Goal: Information Seeking & Learning: Learn about a topic

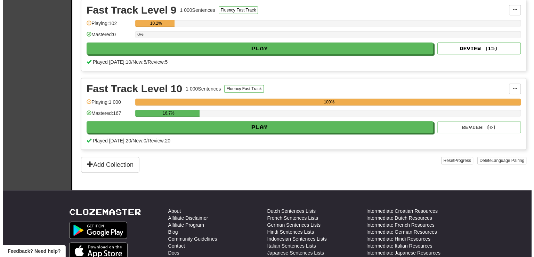
scroll to position [695, 0]
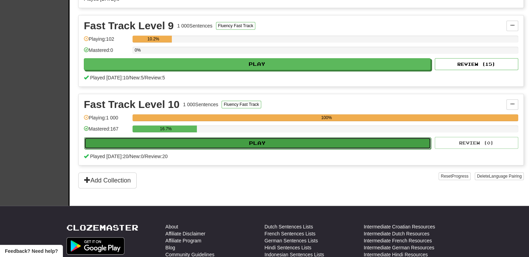
click at [249, 138] on button "Play" at bounding box center [257, 143] width 347 height 12
select select "**"
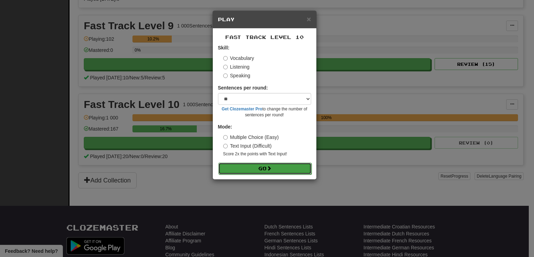
click at [261, 171] on button "Go" at bounding box center [264, 168] width 93 height 12
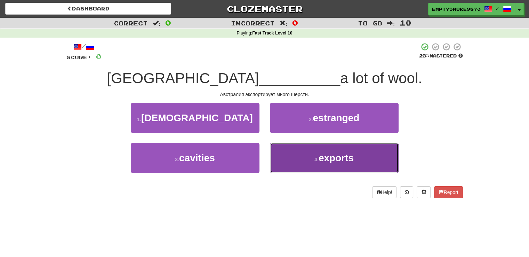
click at [292, 164] on button "4 . exports" at bounding box center [334, 158] width 129 height 30
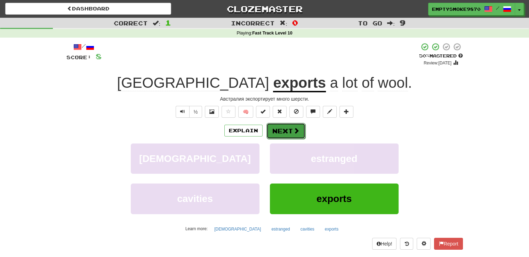
click at [273, 128] on button "Next" at bounding box center [285, 131] width 39 height 16
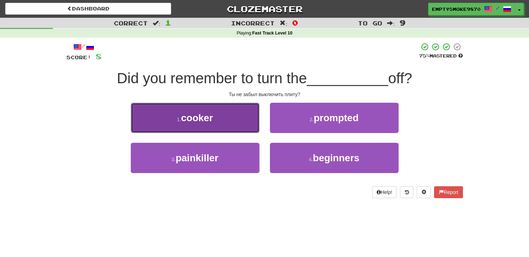
click at [245, 121] on button "1 . cooker" at bounding box center [195, 118] width 129 height 30
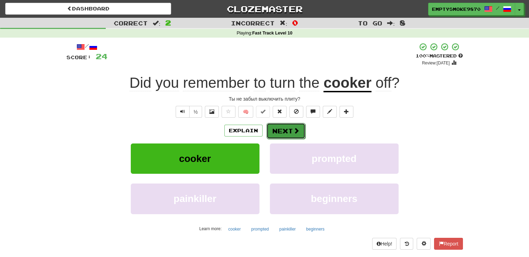
click at [288, 130] on button "Next" at bounding box center [285, 131] width 39 height 16
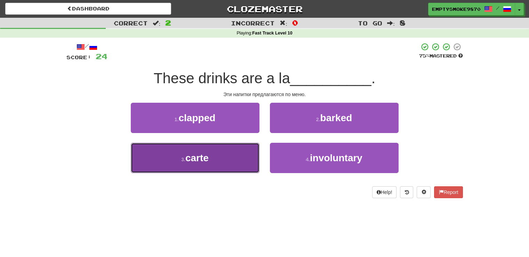
click at [234, 162] on button "3 . carte" at bounding box center [195, 158] width 129 height 30
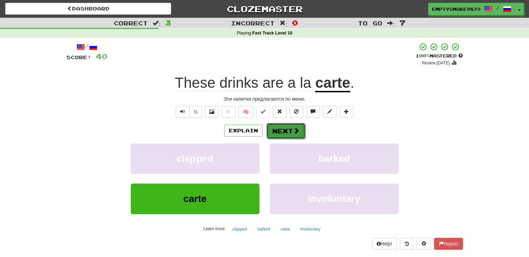
click at [283, 131] on button "Next" at bounding box center [285, 131] width 39 height 16
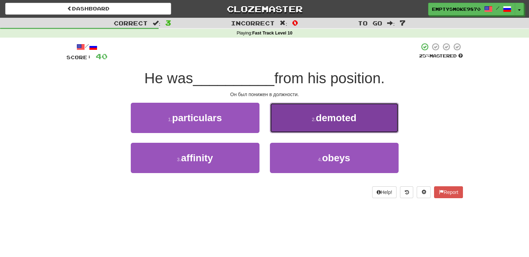
click at [282, 122] on button "2 . demoted" at bounding box center [334, 118] width 129 height 30
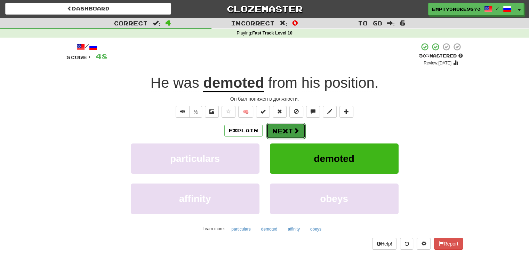
click at [277, 126] on button "Next" at bounding box center [285, 131] width 39 height 16
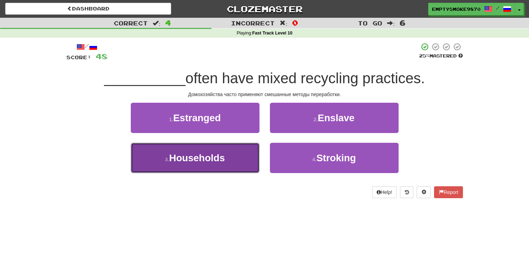
click at [238, 158] on button "3 . Households" at bounding box center [195, 158] width 129 height 30
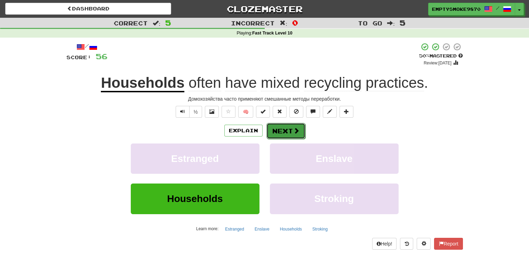
click at [276, 131] on button "Next" at bounding box center [285, 131] width 39 height 16
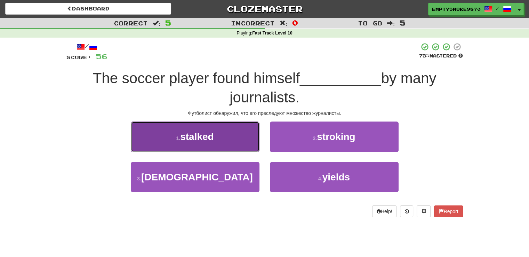
click at [236, 145] on button "1 . stalked" at bounding box center [195, 136] width 129 height 30
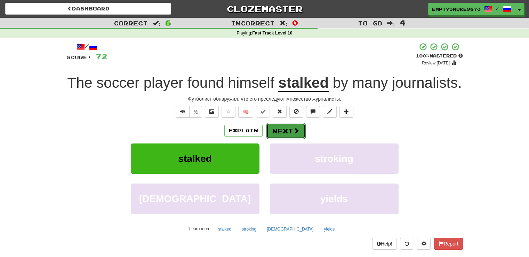
click at [275, 130] on button "Next" at bounding box center [285, 131] width 39 height 16
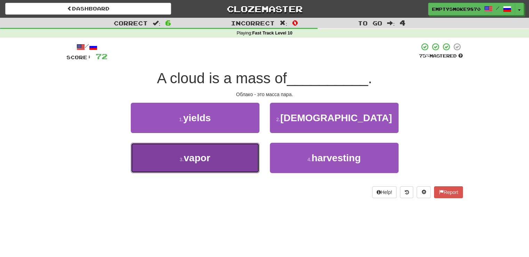
click at [232, 154] on button "3 . vapor" at bounding box center [195, 158] width 129 height 30
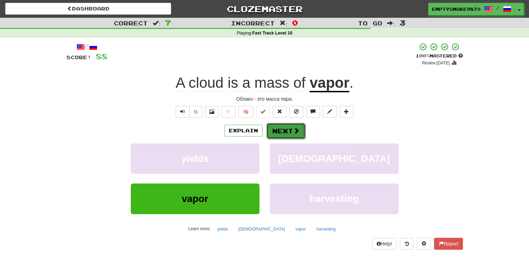
click at [278, 126] on button "Next" at bounding box center [285, 131] width 39 height 16
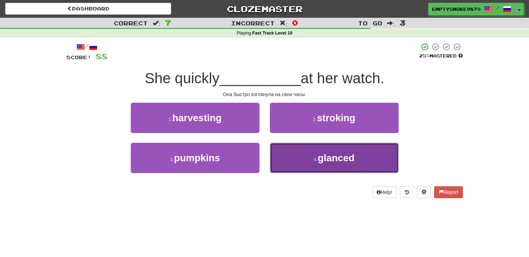
click at [286, 153] on button "4 . glanced" at bounding box center [334, 158] width 129 height 30
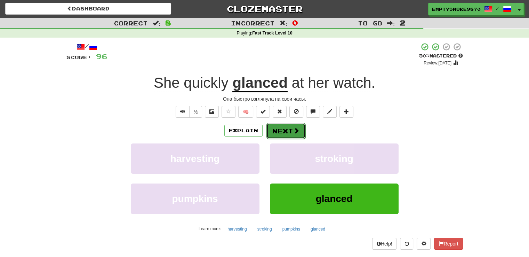
click at [289, 135] on button "Next" at bounding box center [285, 131] width 39 height 16
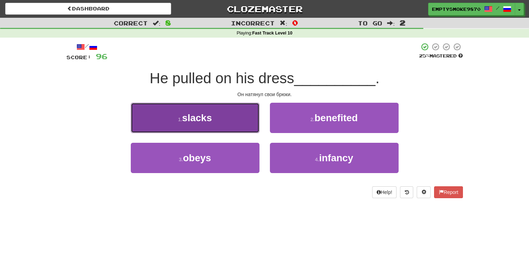
click at [245, 113] on button "1 . slacks" at bounding box center [195, 118] width 129 height 30
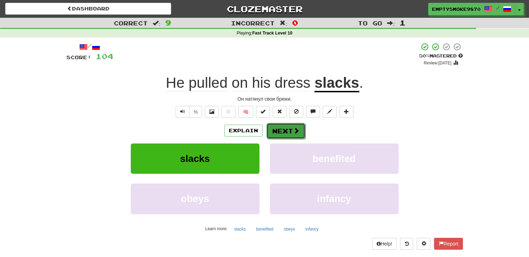
click at [291, 128] on button "Next" at bounding box center [285, 131] width 39 height 16
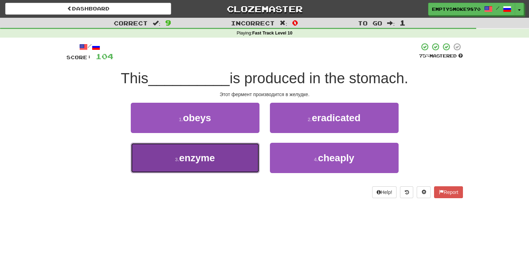
click at [238, 157] on button "3 . enzyme" at bounding box center [195, 158] width 129 height 30
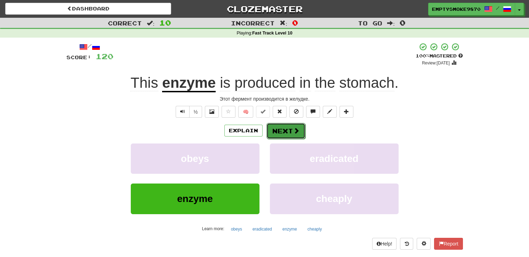
click at [282, 133] on button "Next" at bounding box center [285, 131] width 39 height 16
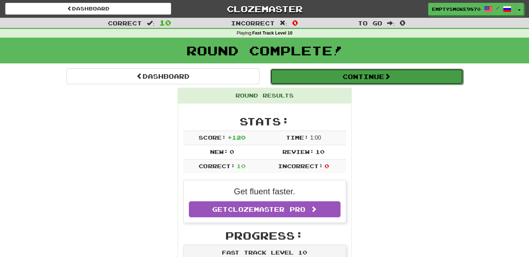
click at [368, 78] on button "Continue" at bounding box center [366, 76] width 193 height 16
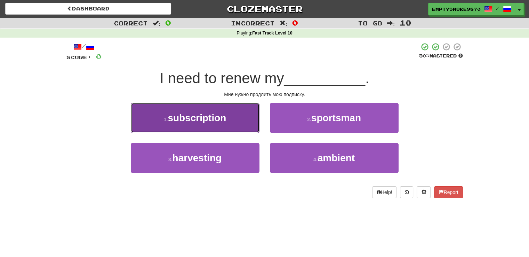
click at [240, 121] on button "1 . subscription" at bounding box center [195, 118] width 129 height 30
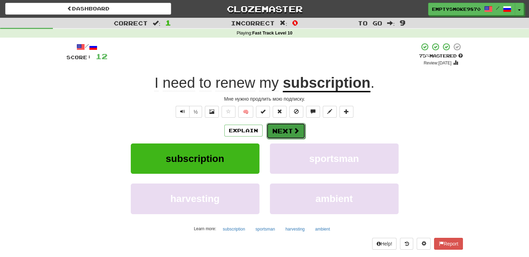
click at [287, 126] on button "Next" at bounding box center [285, 131] width 39 height 16
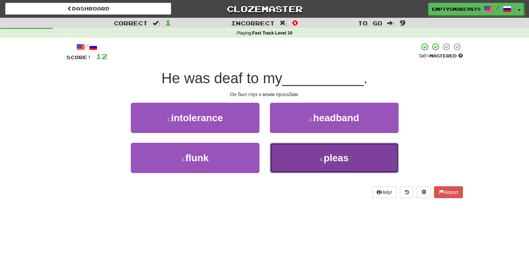
click at [292, 146] on button "4 . pleas" at bounding box center [334, 158] width 129 height 30
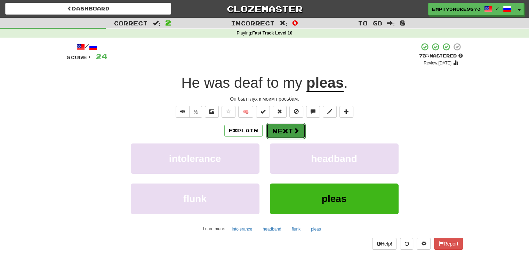
click at [278, 131] on button "Next" at bounding box center [285, 131] width 39 height 16
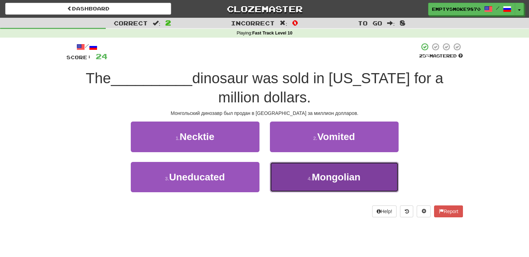
click at [289, 181] on button "4 . Mongolian" at bounding box center [334, 177] width 129 height 30
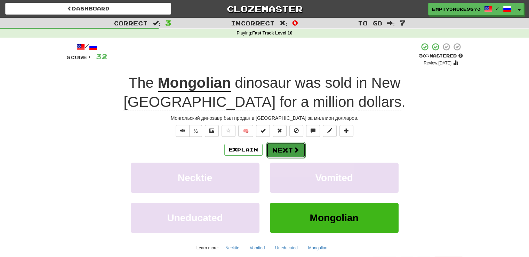
click at [281, 150] on button "Next" at bounding box center [285, 150] width 39 height 16
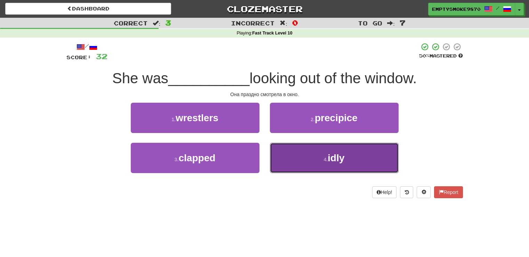
click at [288, 163] on button "4 . idly" at bounding box center [334, 158] width 129 height 30
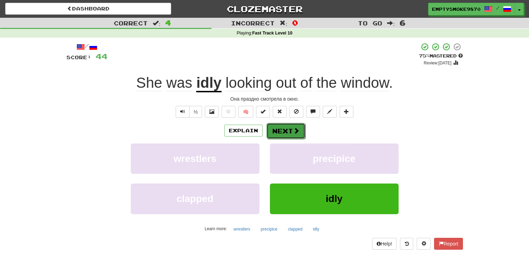
click at [278, 129] on button "Next" at bounding box center [285, 131] width 39 height 16
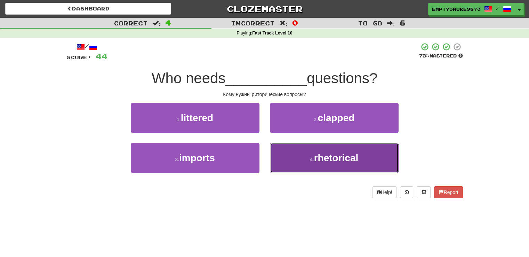
click at [293, 157] on button "4 . rhetorical" at bounding box center [334, 158] width 129 height 30
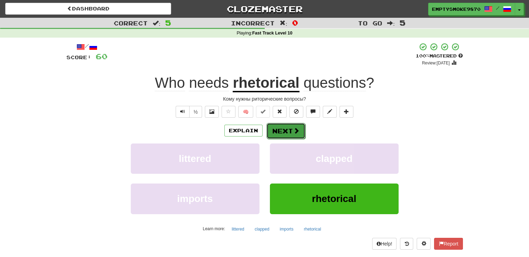
click at [286, 130] on button "Next" at bounding box center [285, 131] width 39 height 16
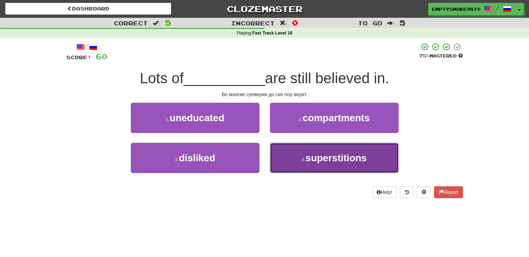
click at [291, 161] on button "4 . superstitions" at bounding box center [334, 158] width 129 height 30
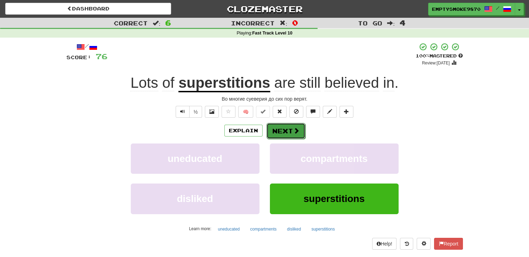
click at [283, 129] on button "Next" at bounding box center [285, 131] width 39 height 16
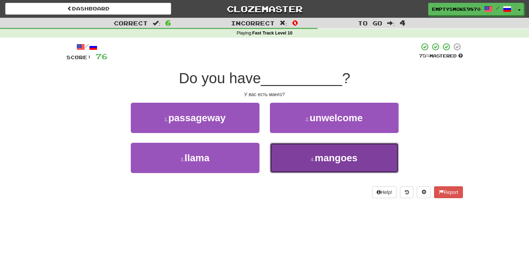
click at [290, 159] on button "4 . mangoes" at bounding box center [334, 158] width 129 height 30
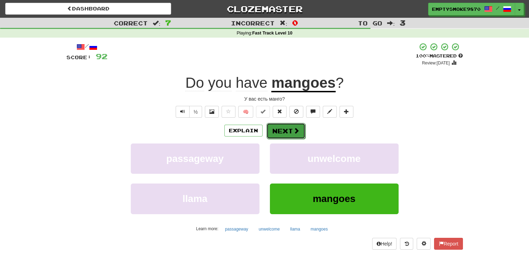
click at [286, 130] on button "Next" at bounding box center [285, 131] width 39 height 16
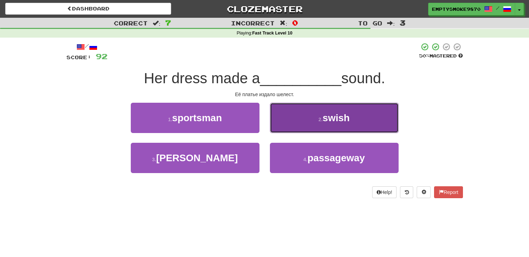
click at [290, 123] on button "2 . swish" at bounding box center [334, 118] width 129 height 30
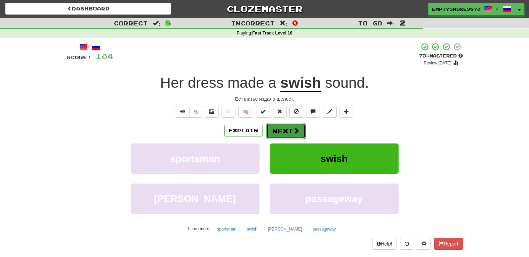
click at [275, 128] on button "Next" at bounding box center [285, 131] width 39 height 16
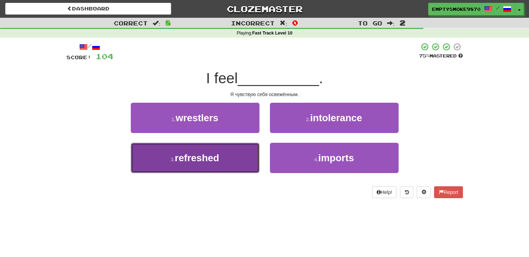
click at [238, 160] on button "3 . refreshed" at bounding box center [195, 158] width 129 height 30
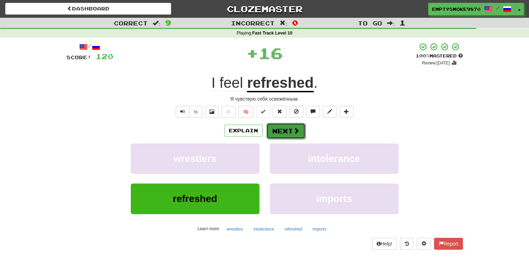
click at [279, 131] on button "Next" at bounding box center [285, 131] width 39 height 16
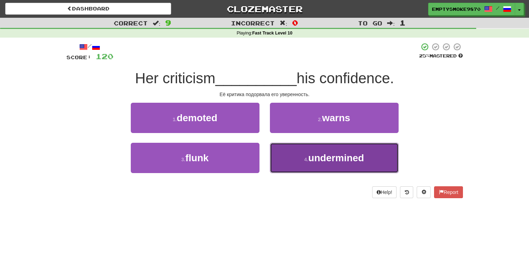
click at [286, 157] on button "4 . undermined" at bounding box center [334, 158] width 129 height 30
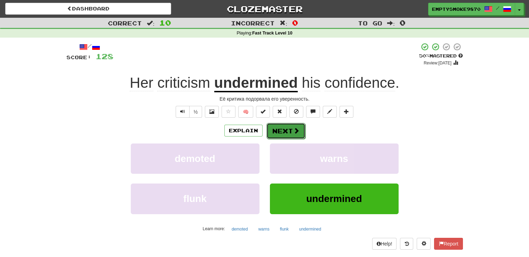
click at [277, 127] on button "Next" at bounding box center [285, 131] width 39 height 16
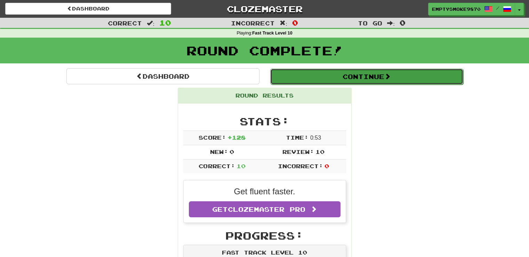
click at [362, 77] on button "Continue" at bounding box center [366, 76] width 193 height 16
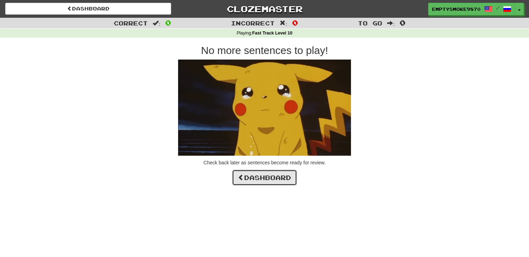
click at [255, 183] on link "Dashboard" at bounding box center [264, 177] width 65 height 16
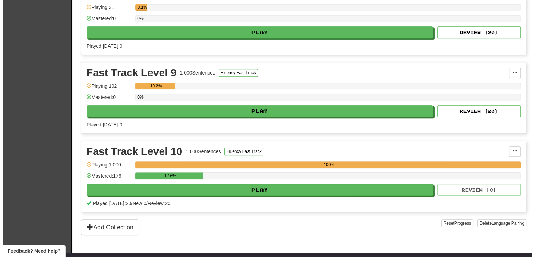
scroll to position [660, 0]
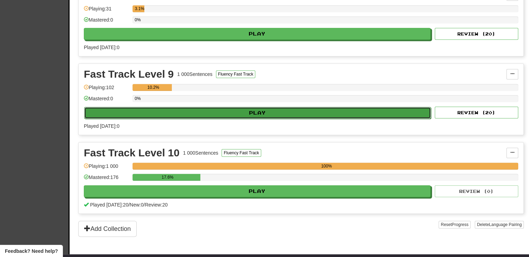
click at [291, 110] on button "Play" at bounding box center [257, 113] width 347 height 12
select select "**"
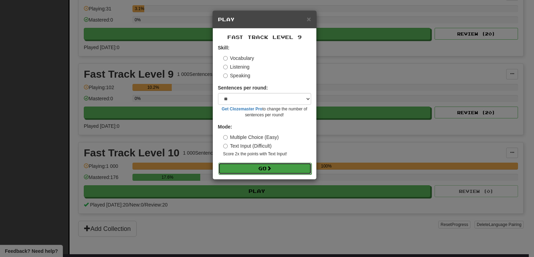
click at [269, 170] on span at bounding box center [269, 167] width 5 height 5
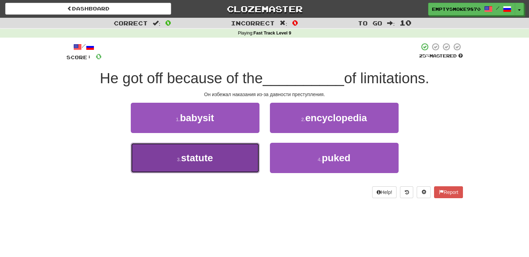
click at [239, 158] on button "3 . statute" at bounding box center [195, 158] width 129 height 30
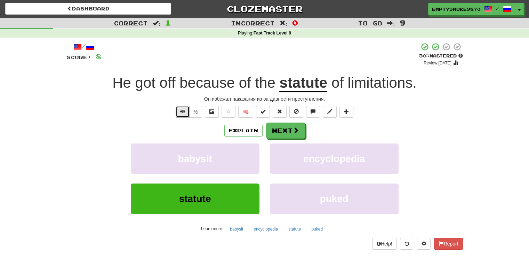
click at [182, 112] on span "Text-to-speech controls" at bounding box center [182, 111] width 5 height 5
click at [282, 131] on button "Next" at bounding box center [285, 131] width 39 height 16
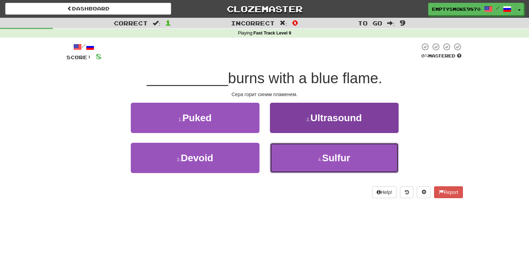
click at [287, 159] on button "4 . [GEOGRAPHIC_DATA]" at bounding box center [334, 158] width 129 height 30
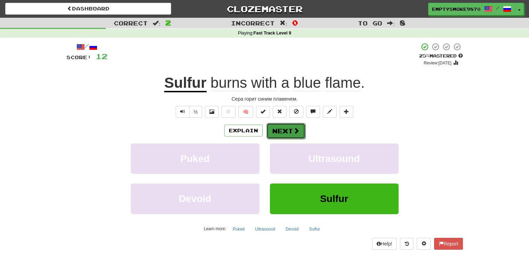
click at [285, 130] on button "Next" at bounding box center [285, 131] width 39 height 16
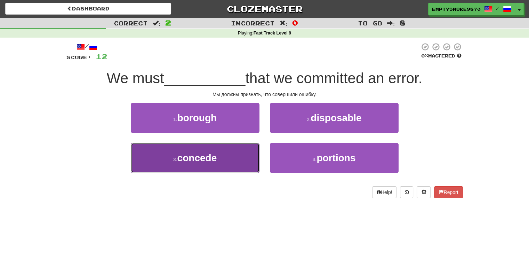
click at [238, 156] on button "3 . concede" at bounding box center [195, 158] width 129 height 30
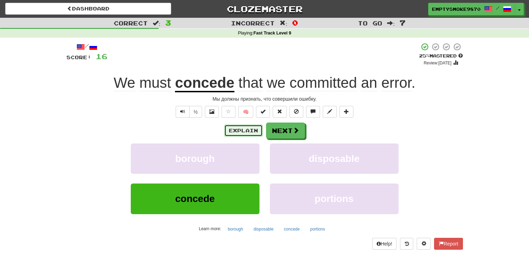
click at [240, 129] on button "Explain" at bounding box center [243, 130] width 38 height 12
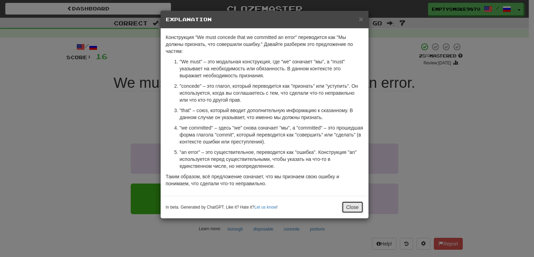
click at [348, 205] on button "Close" at bounding box center [353, 207] width 22 height 12
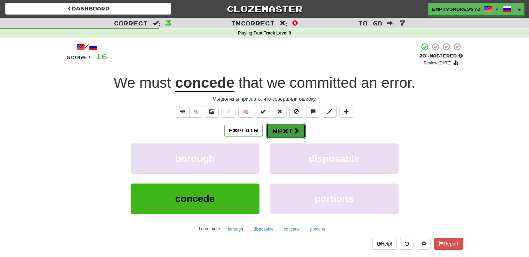
click at [294, 132] on span at bounding box center [296, 130] width 6 height 6
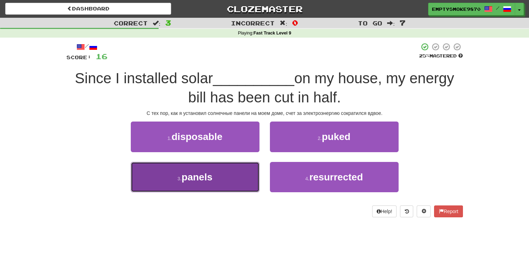
click at [232, 185] on button "3 . panels" at bounding box center [195, 177] width 129 height 30
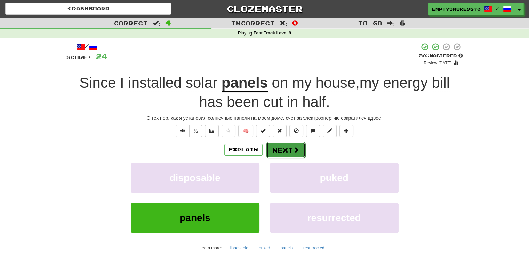
click at [286, 151] on button "Next" at bounding box center [285, 150] width 39 height 16
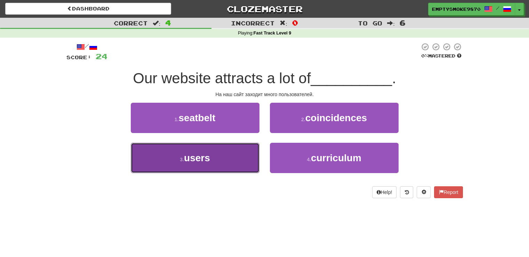
click at [238, 162] on button "3 . users" at bounding box center [195, 158] width 129 height 30
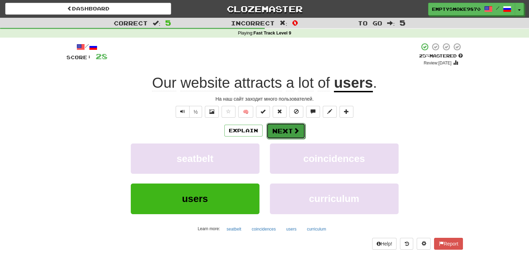
click at [284, 130] on button "Next" at bounding box center [285, 131] width 39 height 16
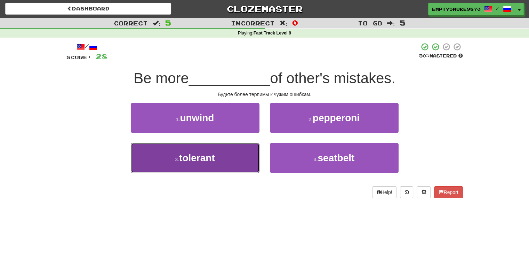
click at [243, 165] on button "3 . tolerant" at bounding box center [195, 158] width 129 height 30
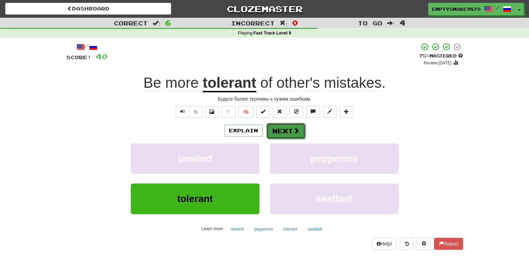
click at [279, 133] on button "Next" at bounding box center [285, 131] width 39 height 16
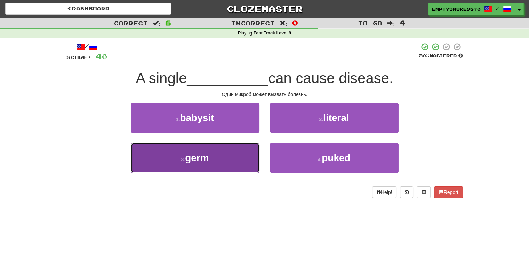
click at [235, 162] on button "3 . germ" at bounding box center [195, 158] width 129 height 30
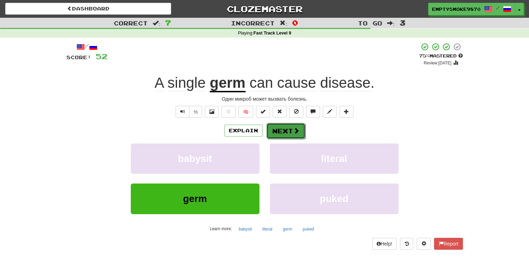
click at [278, 128] on button "Next" at bounding box center [285, 131] width 39 height 16
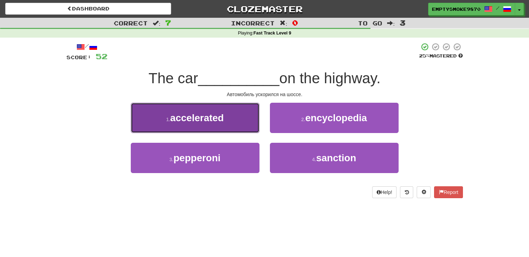
click at [244, 116] on button "1 . accelerated" at bounding box center [195, 118] width 129 height 30
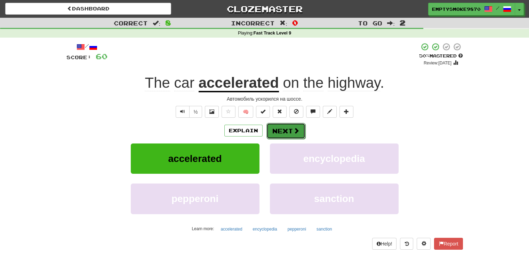
click at [280, 127] on button "Next" at bounding box center [285, 131] width 39 height 16
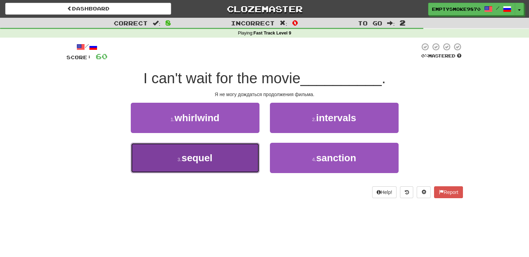
click at [235, 160] on button "3 . sequel" at bounding box center [195, 158] width 129 height 30
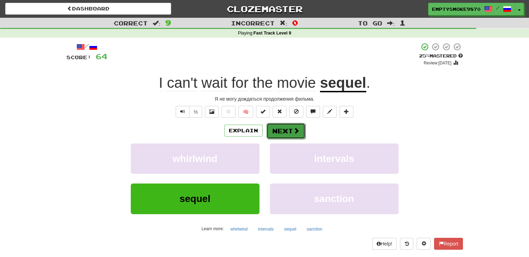
click at [273, 129] on button "Next" at bounding box center [285, 131] width 39 height 16
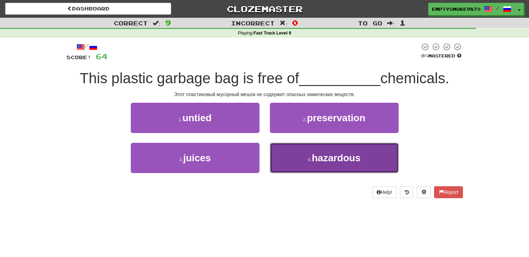
click at [288, 155] on button "4 . hazardous" at bounding box center [334, 158] width 129 height 30
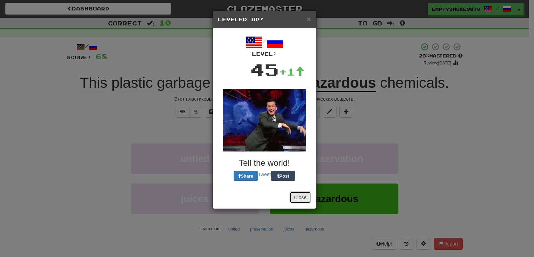
click at [300, 199] on button "Close" at bounding box center [301, 197] width 22 height 12
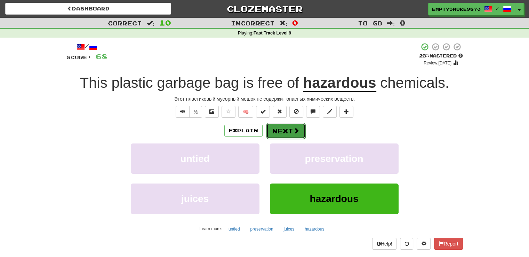
click at [286, 125] on button "Next" at bounding box center [285, 131] width 39 height 16
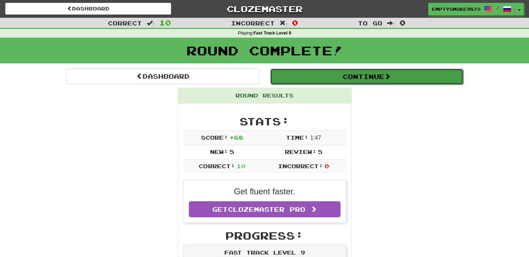
click at [360, 72] on button "Continue" at bounding box center [366, 76] width 193 height 16
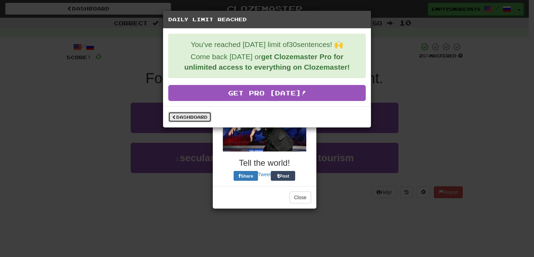
click at [189, 116] on link "Dashboard" at bounding box center [189, 117] width 43 height 10
